Goal: Task Accomplishment & Management: Use online tool/utility

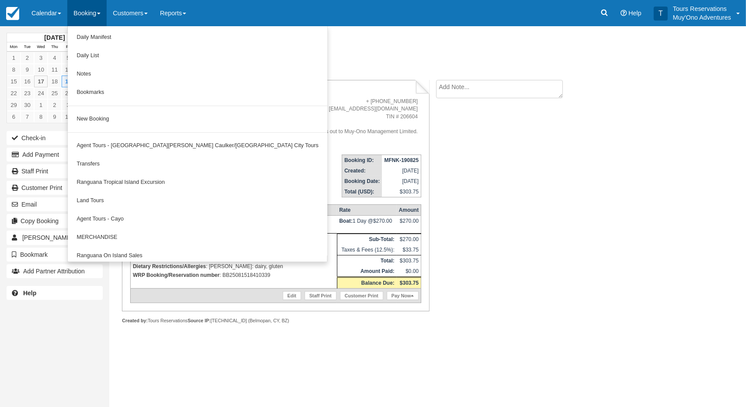
click at [304, 83] on div "Booking Invoice [GEOGRAPHIC_DATA]   Pending HOLD Deposit Paid Cancelled Void Mu…" at bounding box center [275, 195] width 307 height 231
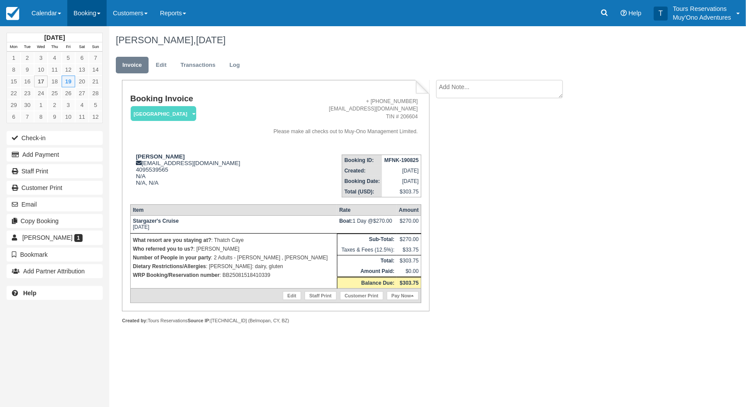
click at [93, 13] on link "Booking" at bounding box center [86, 13] width 39 height 26
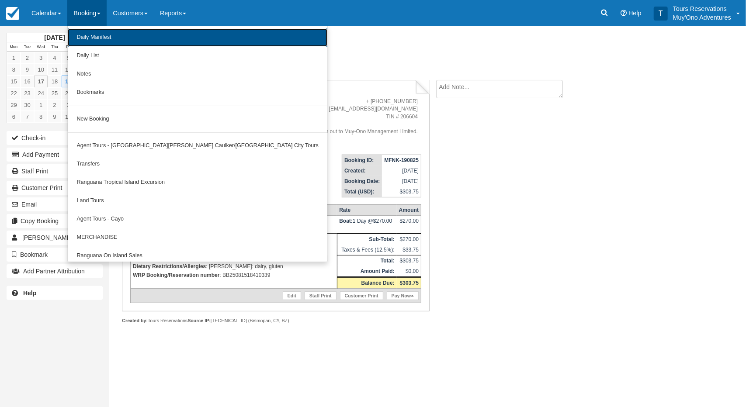
click at [93, 37] on link "Daily Manifest" at bounding box center [198, 37] width 260 height 18
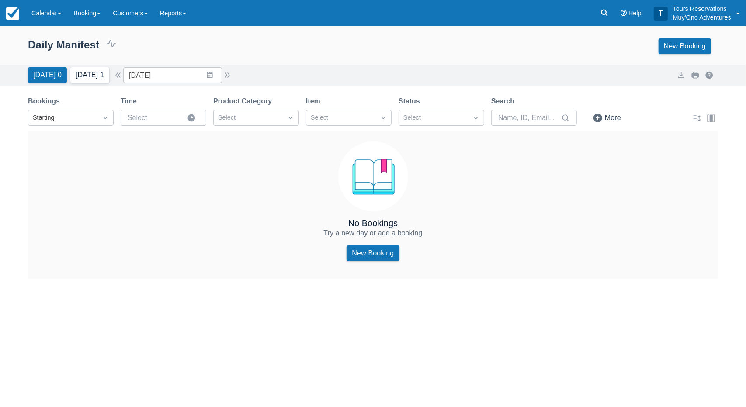
click at [100, 78] on button "Tomorrow 1" at bounding box center [89, 75] width 39 height 16
type input "09/18/25"
